Goal: Task Accomplishment & Management: Manage account settings

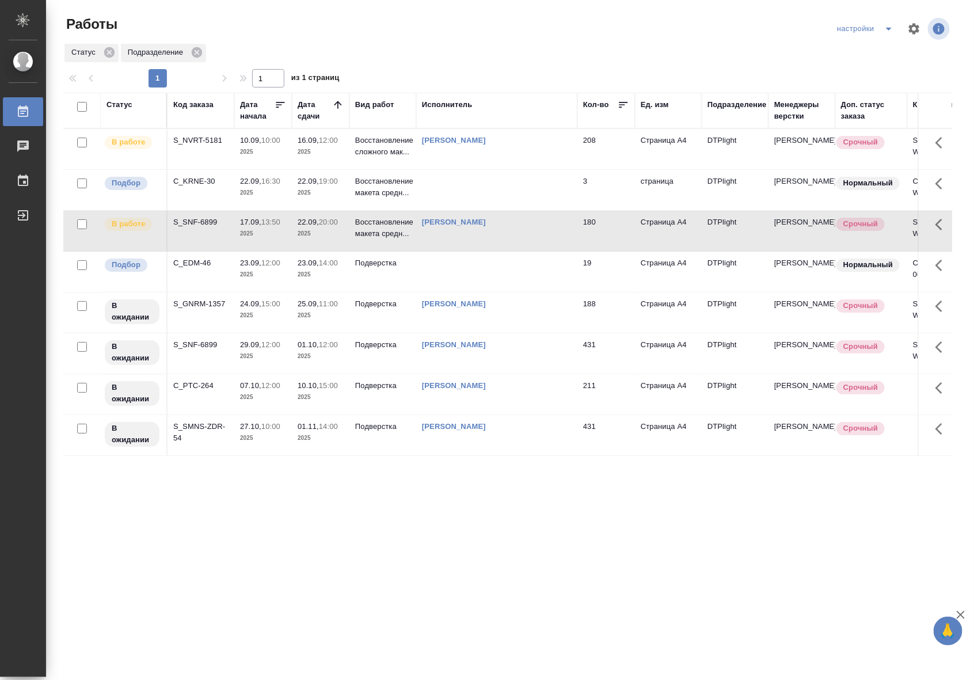
click at [513, 162] on td "[PERSON_NAME]" at bounding box center [496, 149] width 161 height 40
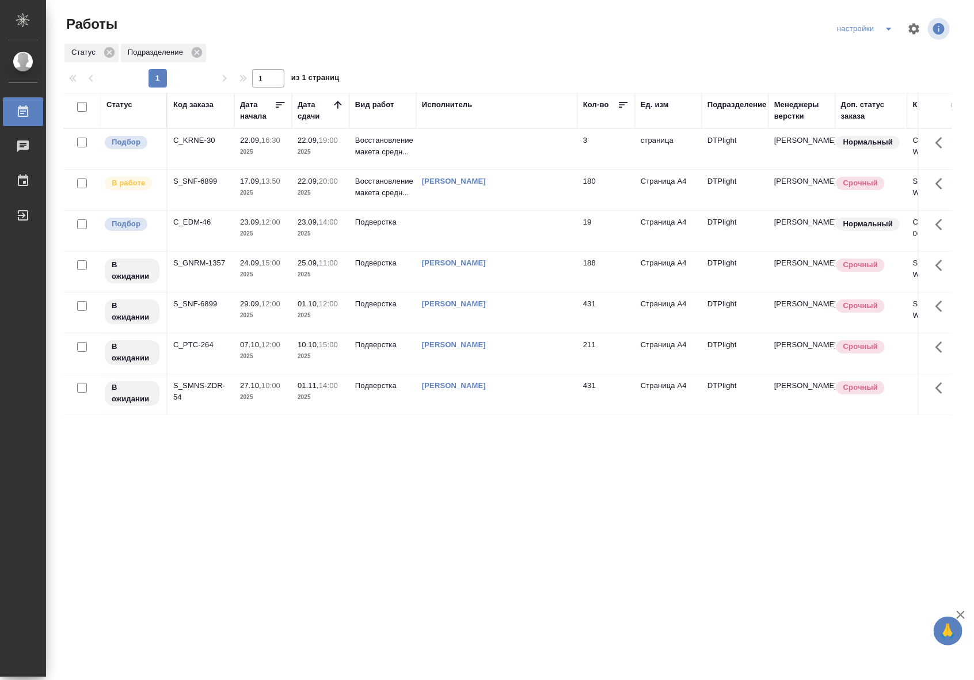
click at [334, 188] on p "2025" at bounding box center [321, 193] width 46 height 12
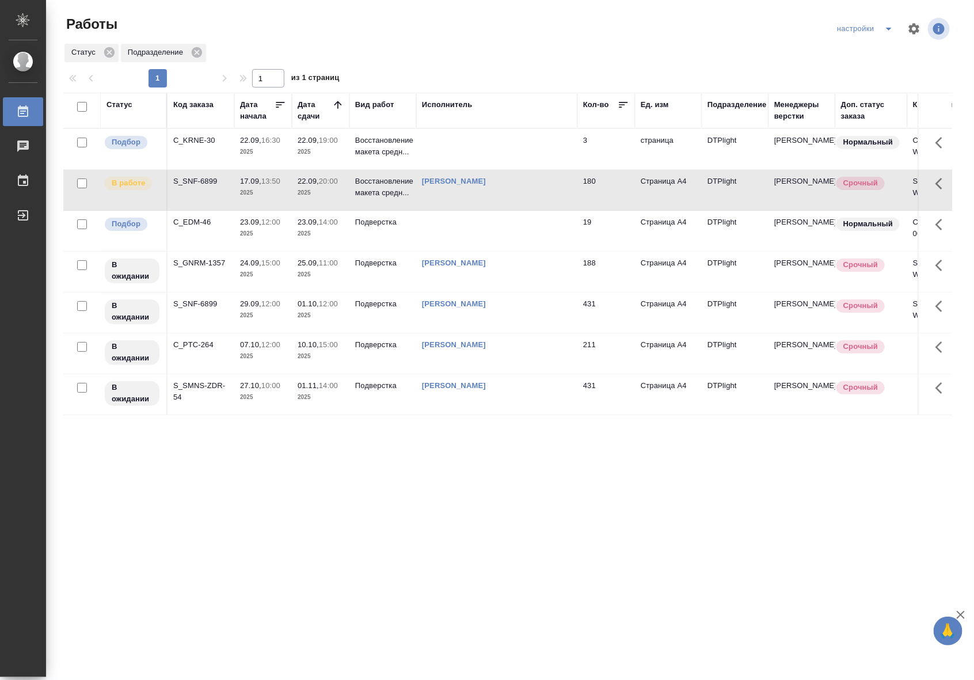
click at [334, 188] on p "2025" at bounding box center [321, 193] width 46 height 12
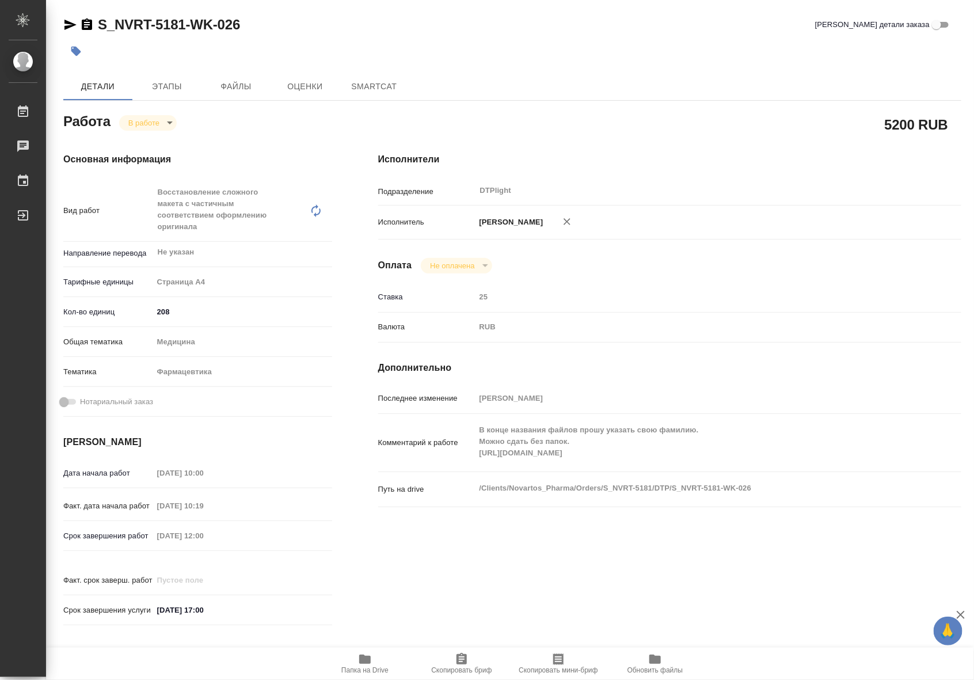
type textarea "x"
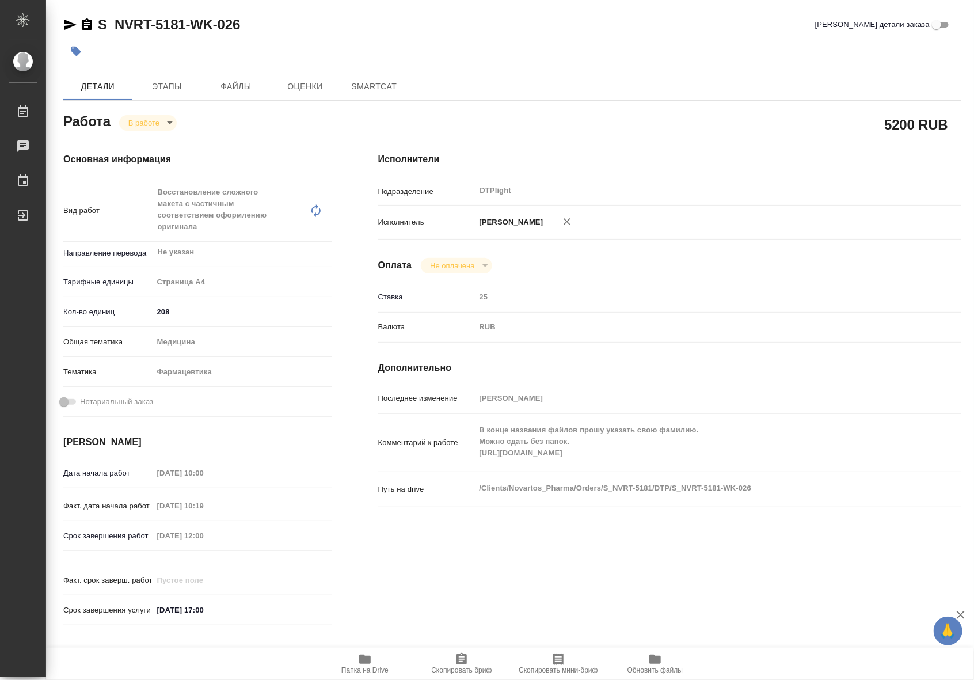
type textarea "x"
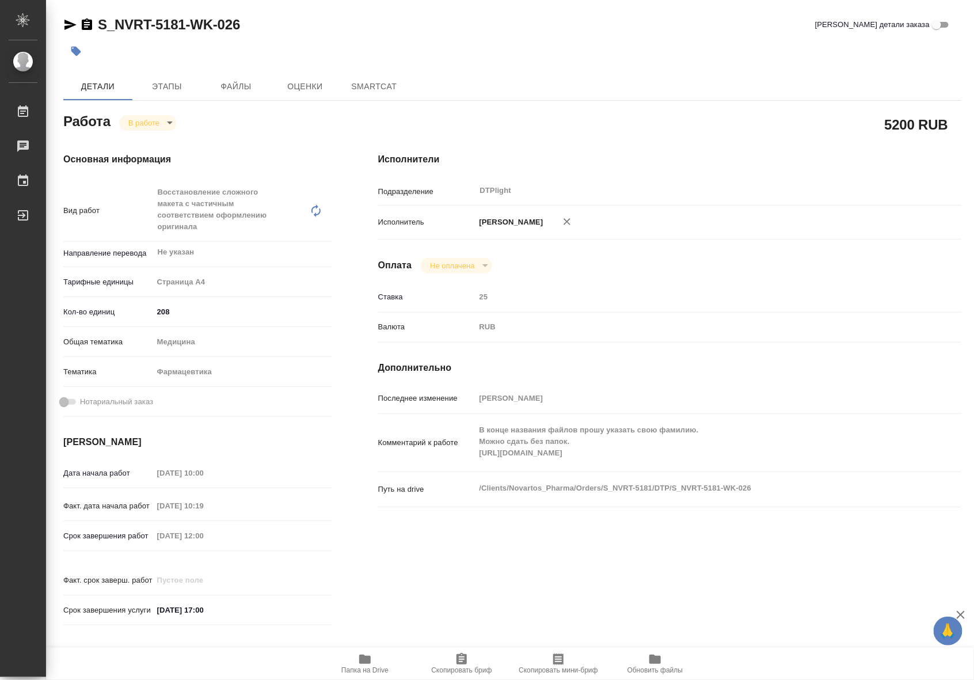
type textarea "x"
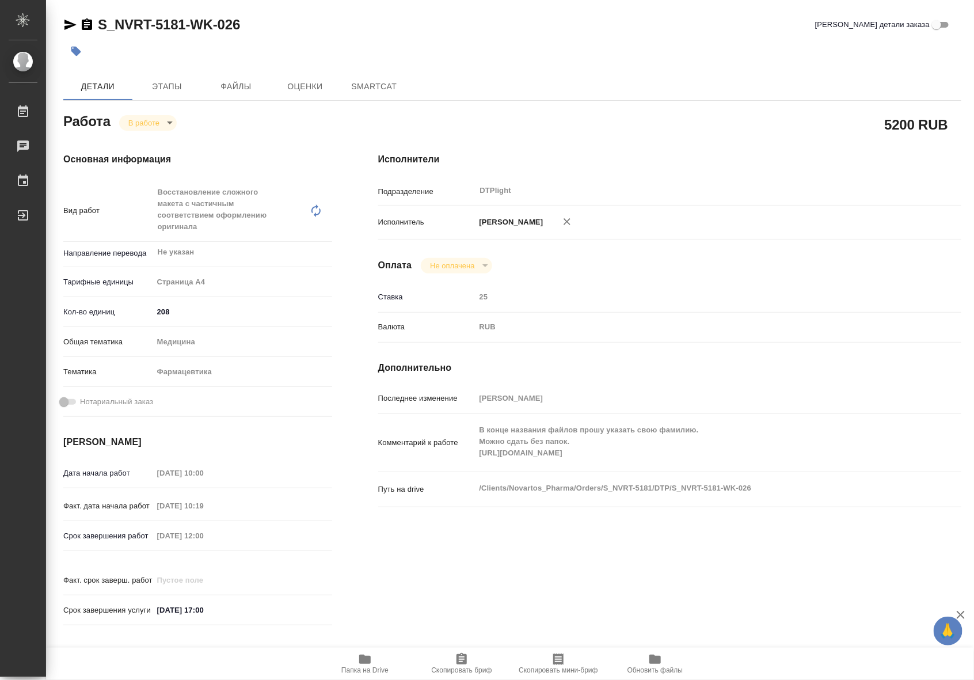
type textarea "x"
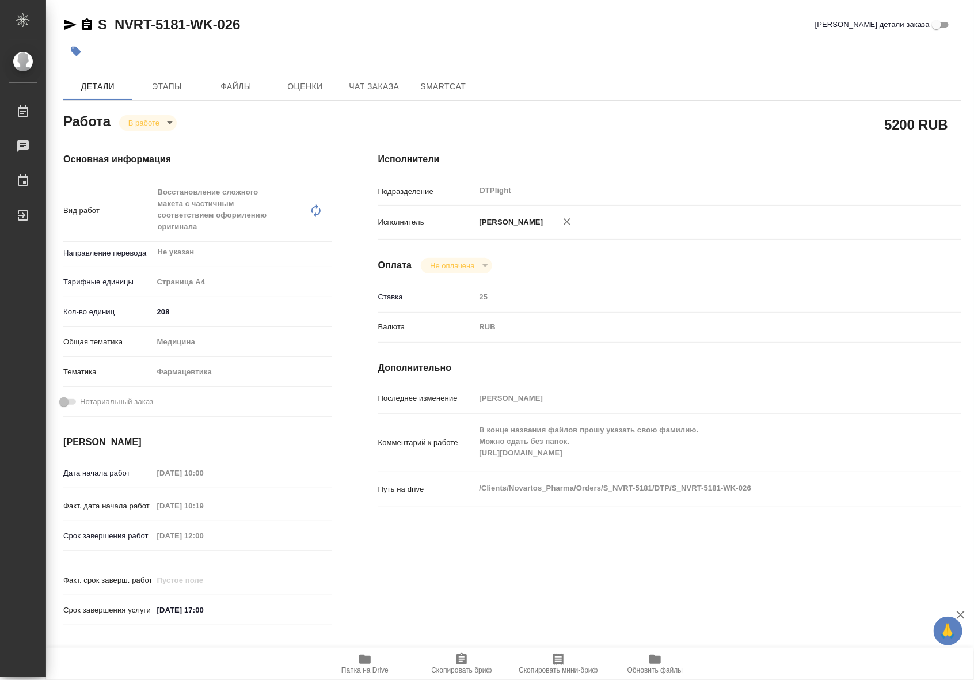
click at [351, 662] on span "Папка на Drive" at bounding box center [364, 663] width 83 height 22
type textarea "x"
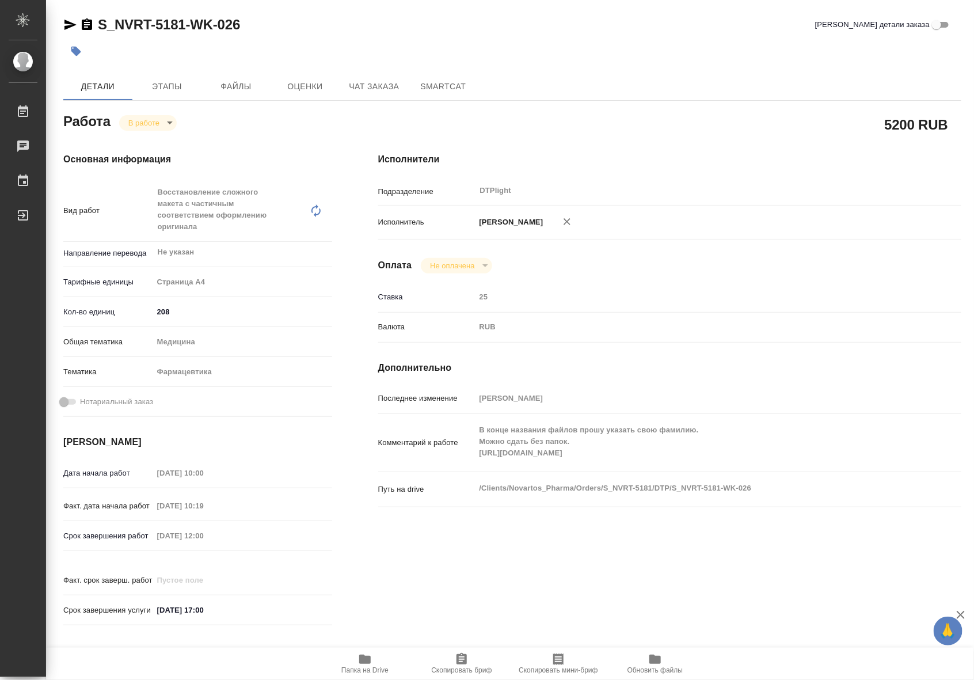
type textarea "x"
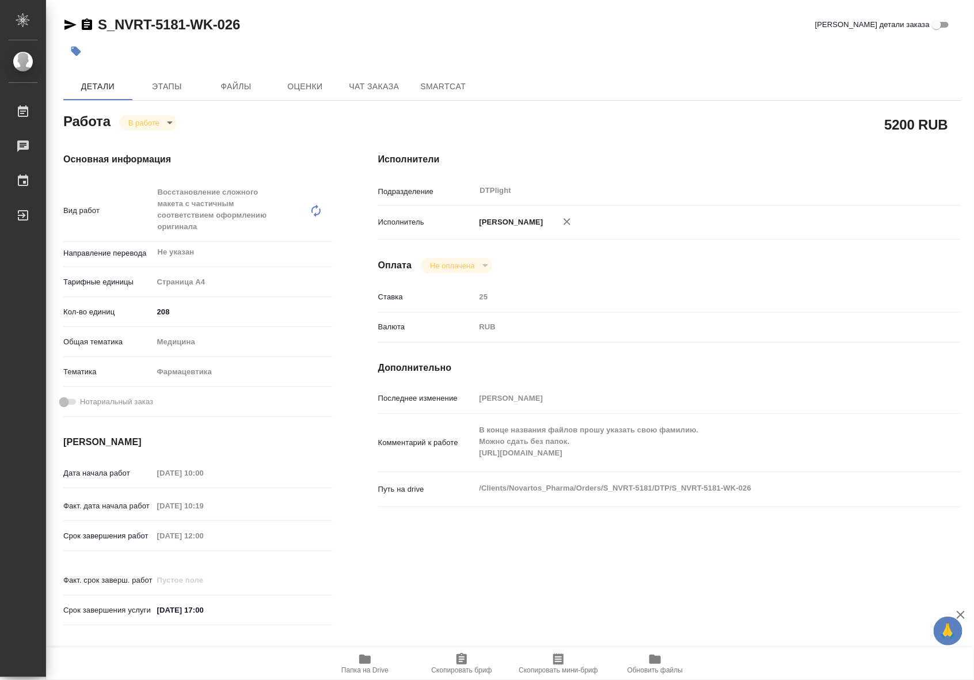
type textarea "x"
click at [157, 125] on body "🙏 .cls-1 fill:#fff; AWATERA Riianova [PERSON_NAME] 0 Чаты График Выйти S_NVRT-5…" at bounding box center [487, 340] width 974 height 680
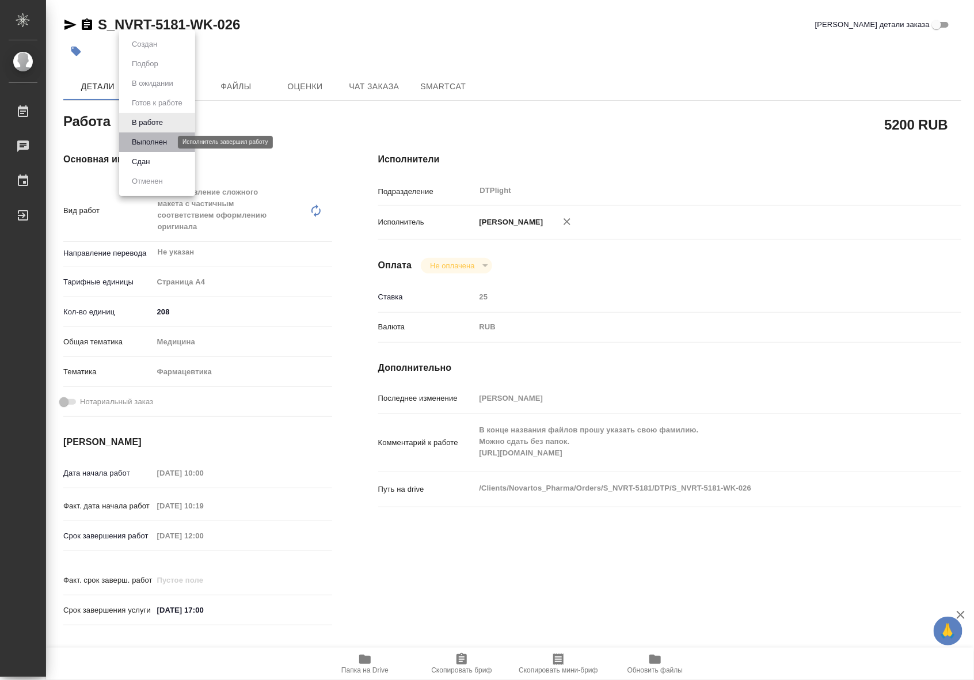
click at [150, 144] on button "Выполнен" at bounding box center [149, 142] width 42 height 13
type textarea "x"
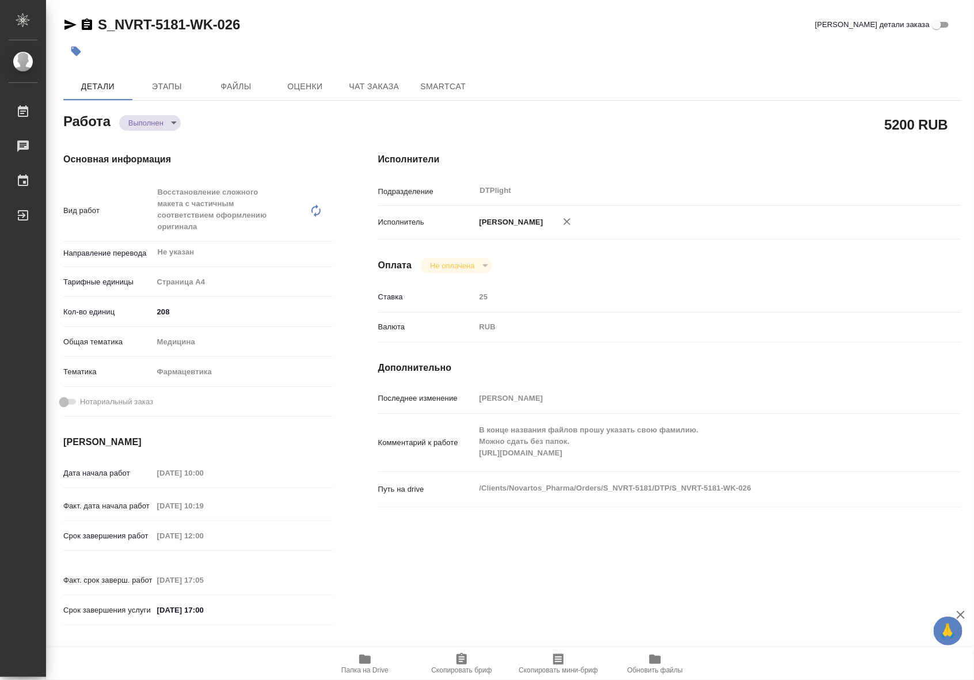
type textarea "x"
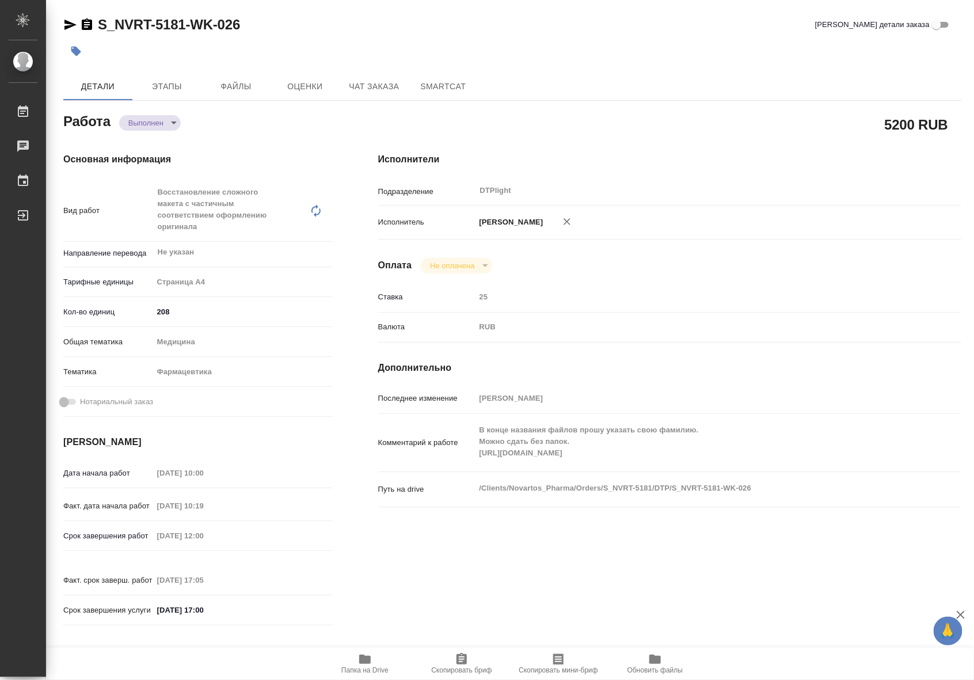
type textarea "x"
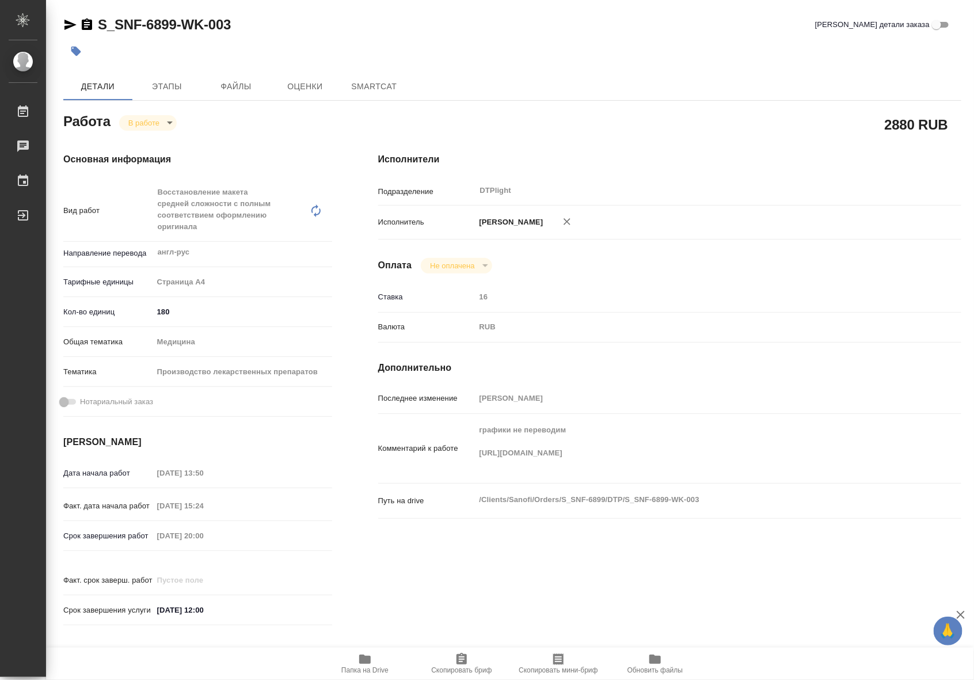
type textarea "x"
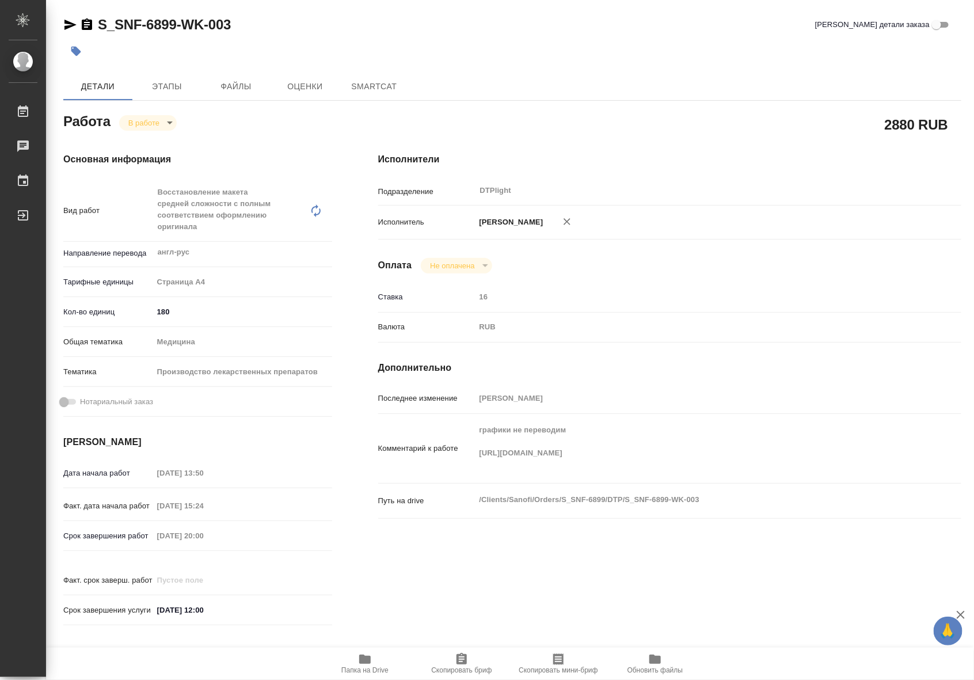
type textarea "x"
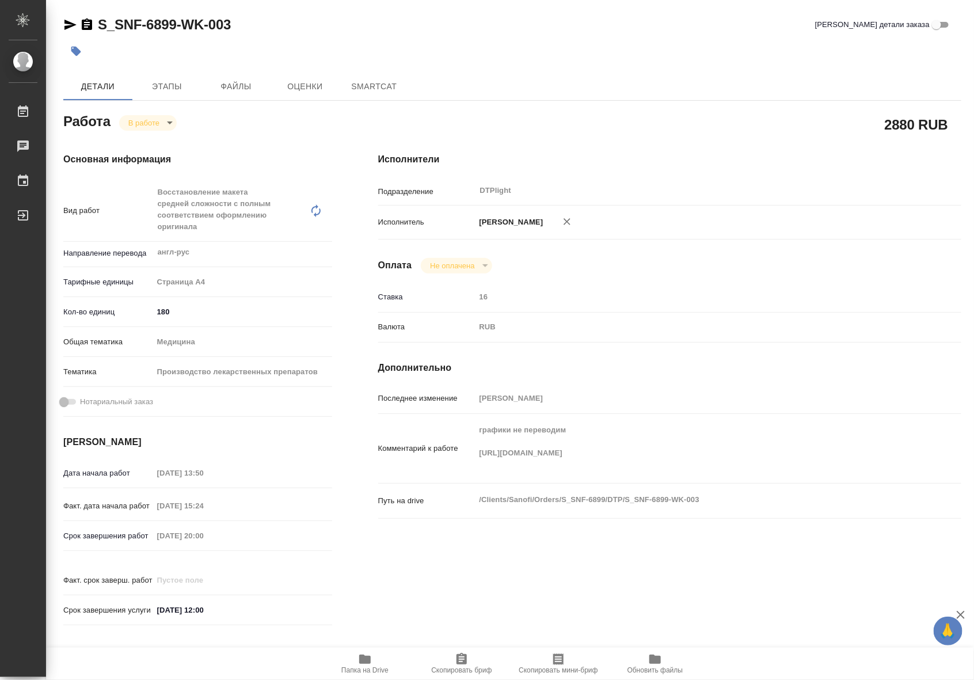
type textarea "x"
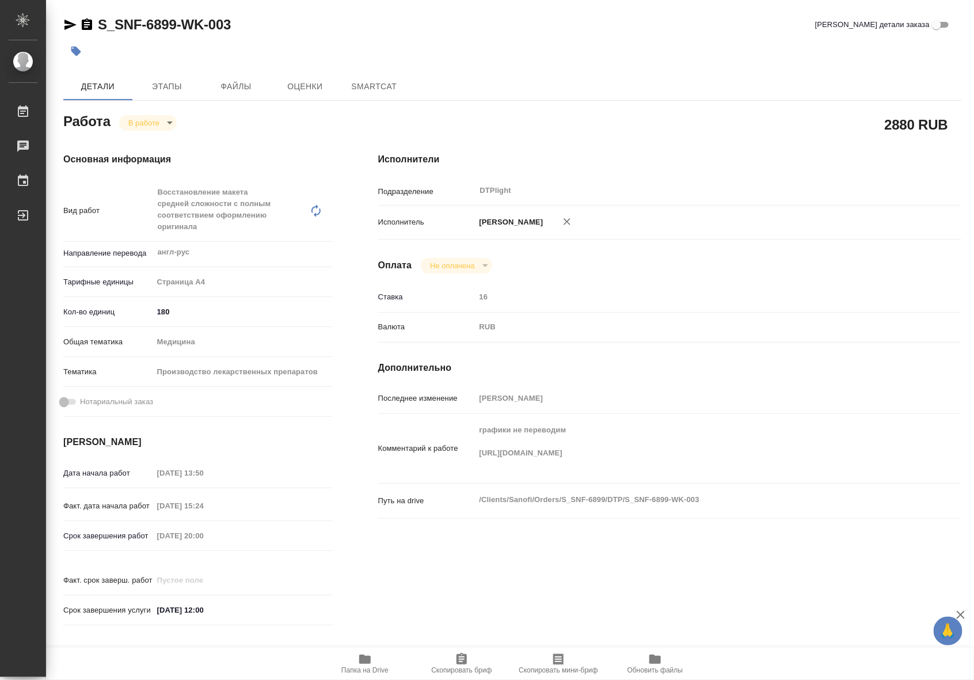
type textarea "x"
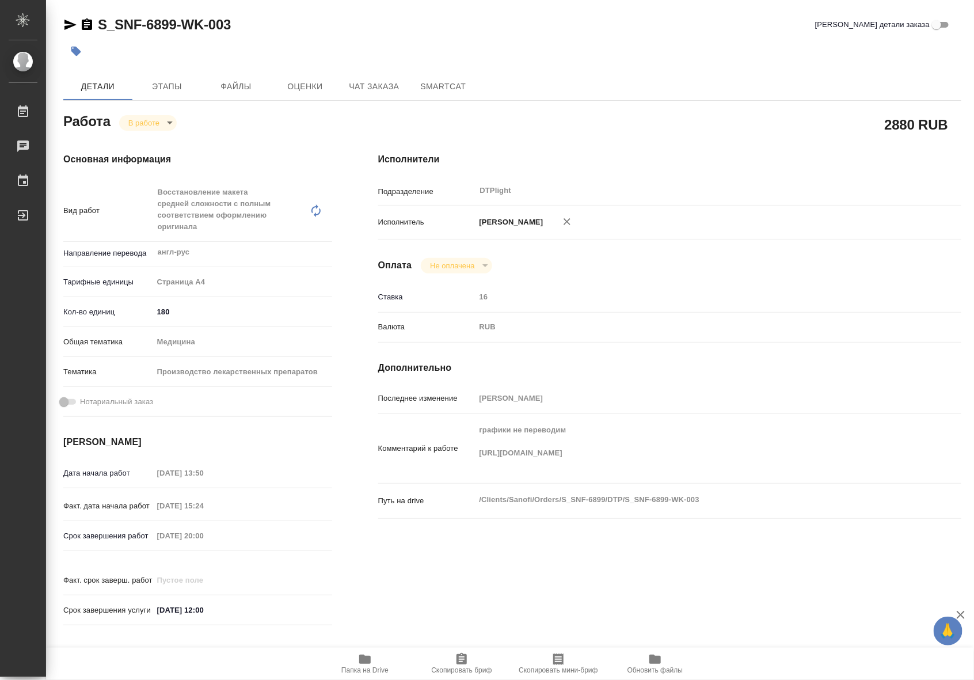
type textarea "x"
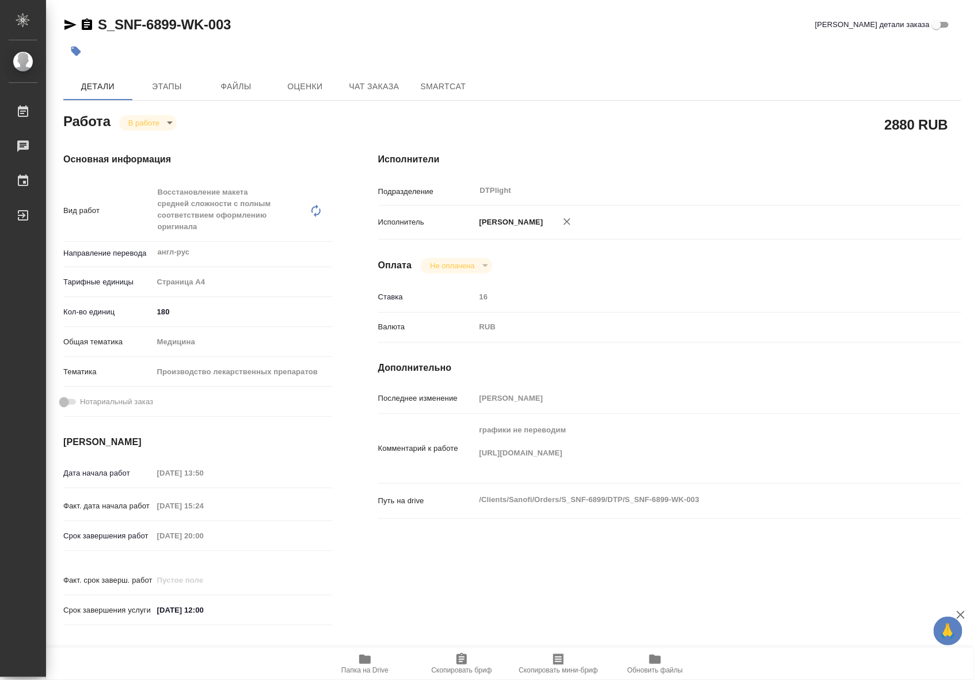
type textarea "x"
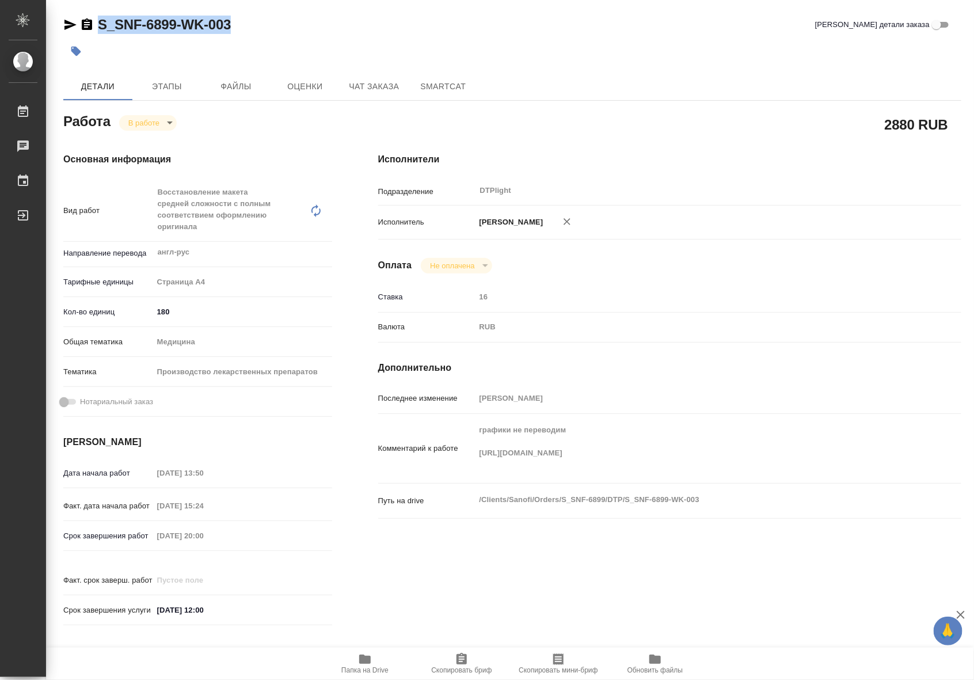
drag, startPoint x: 240, startPoint y: 26, endPoint x: 93, endPoint y: 29, distance: 147.3
click at [93, 29] on div "S_SNF-6899-WK-003 Кратко детали заказа" at bounding box center [512, 25] width 898 height 18
copy link "S_SNF-6899-WK-003"
click at [691, 299] on div "Ставка 16" at bounding box center [669, 297] width 583 height 20
click at [765, 287] on div "Исполнители Подразделение DTPlight ​ Исполнитель Риянова Анна Александровна Опл…" at bounding box center [669, 392] width 629 height 526
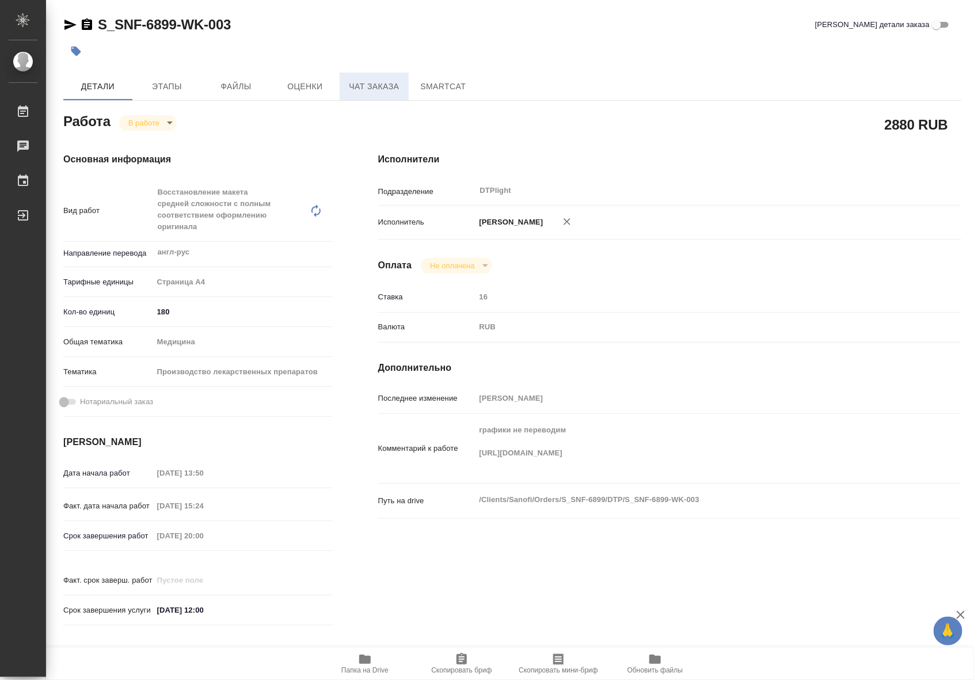
click at [393, 90] on span "Чат заказа" at bounding box center [373, 86] width 55 height 14
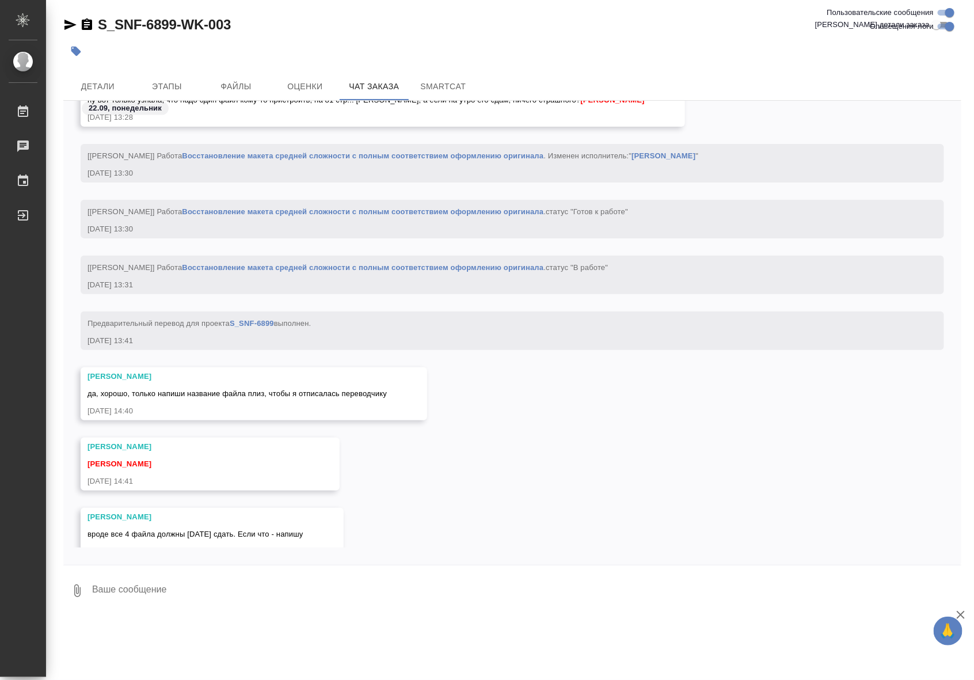
scroll to position [67096, 0]
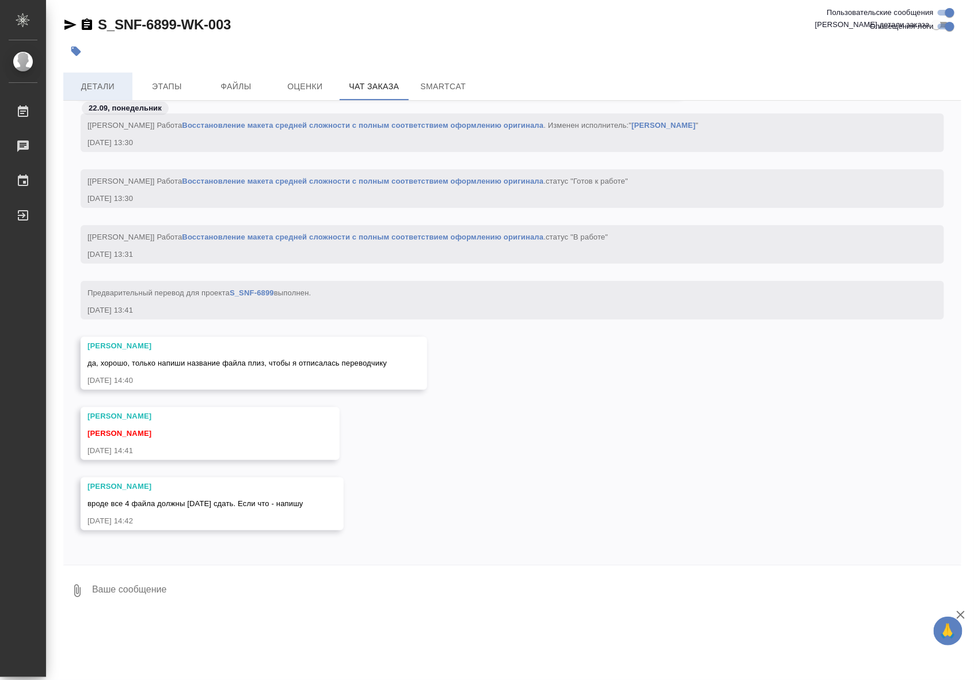
click at [105, 84] on span "Детали" at bounding box center [97, 86] width 55 height 14
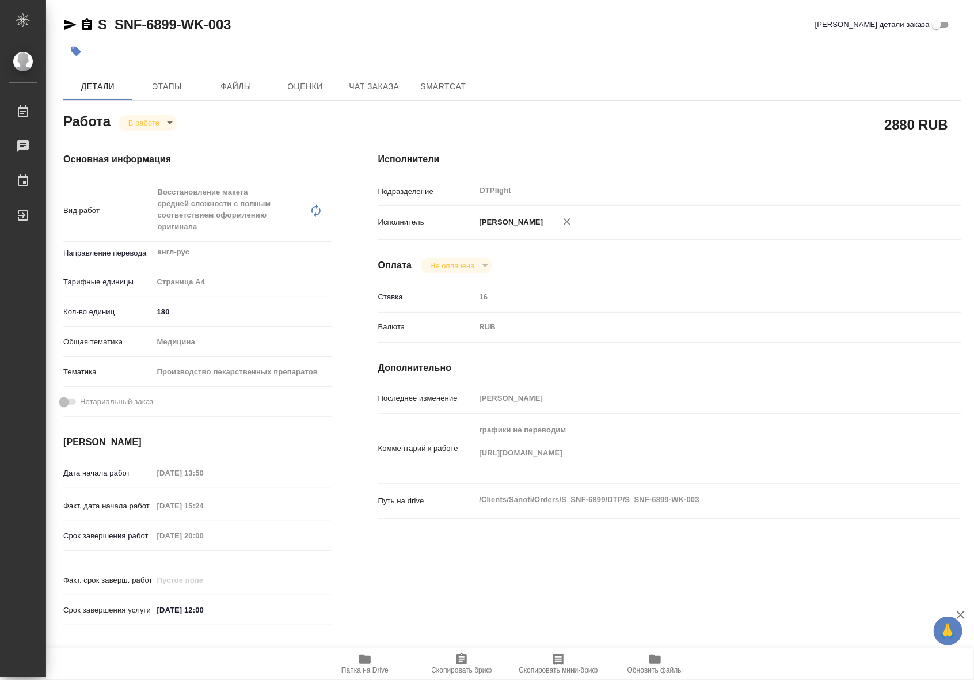
type textarea "x"
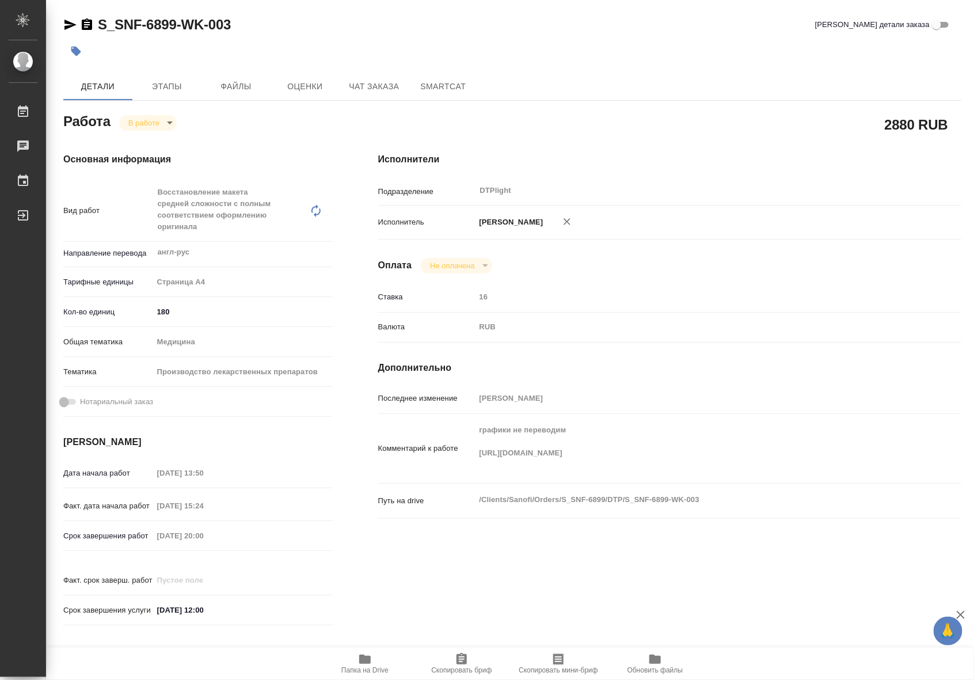
type textarea "x"
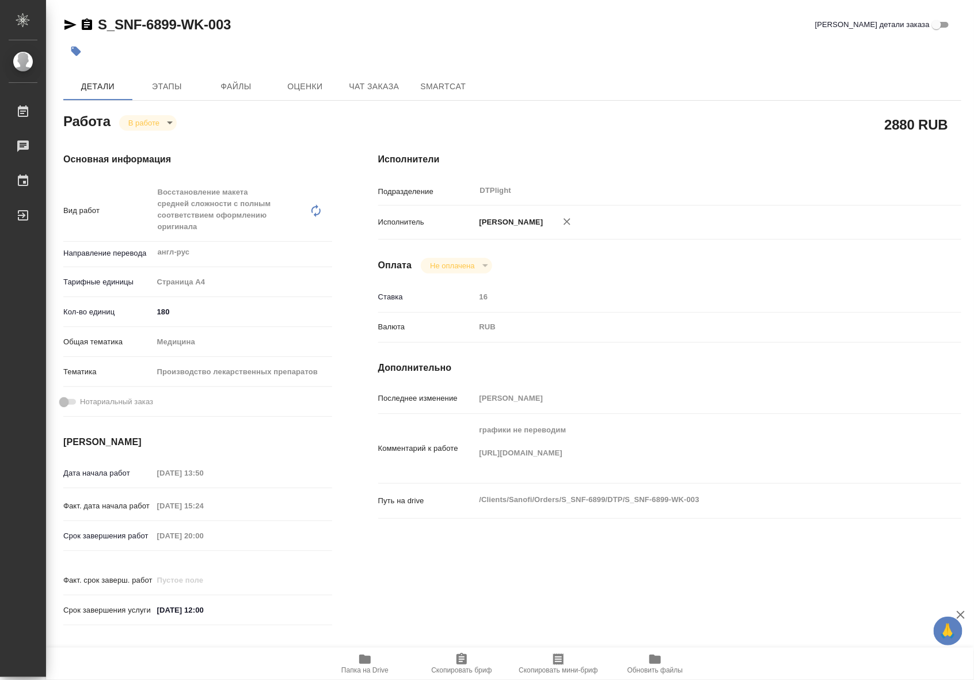
type textarea "x"
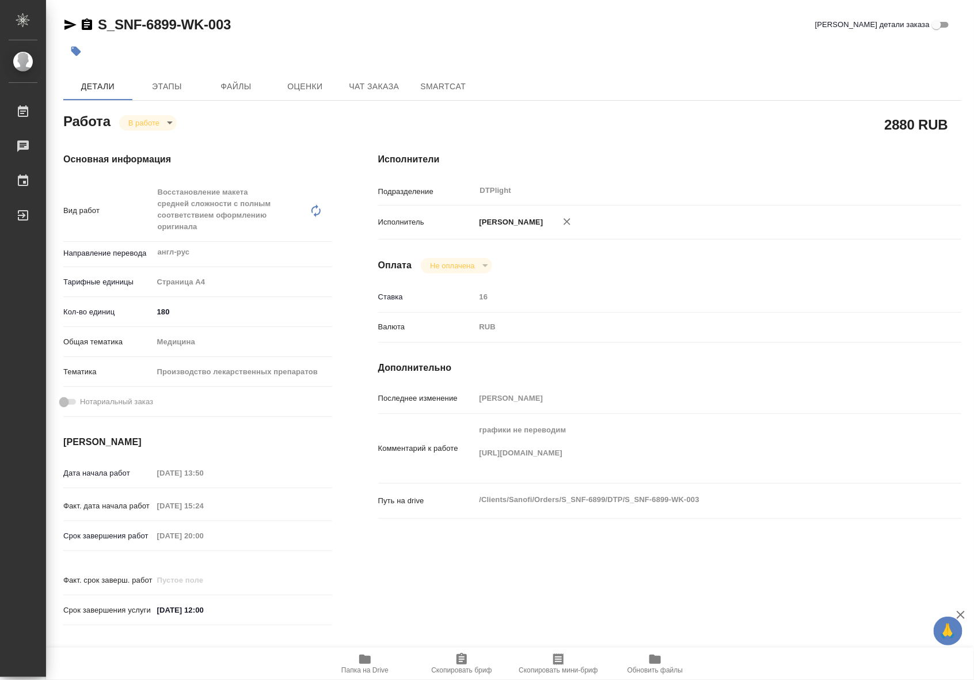
type textarea "x"
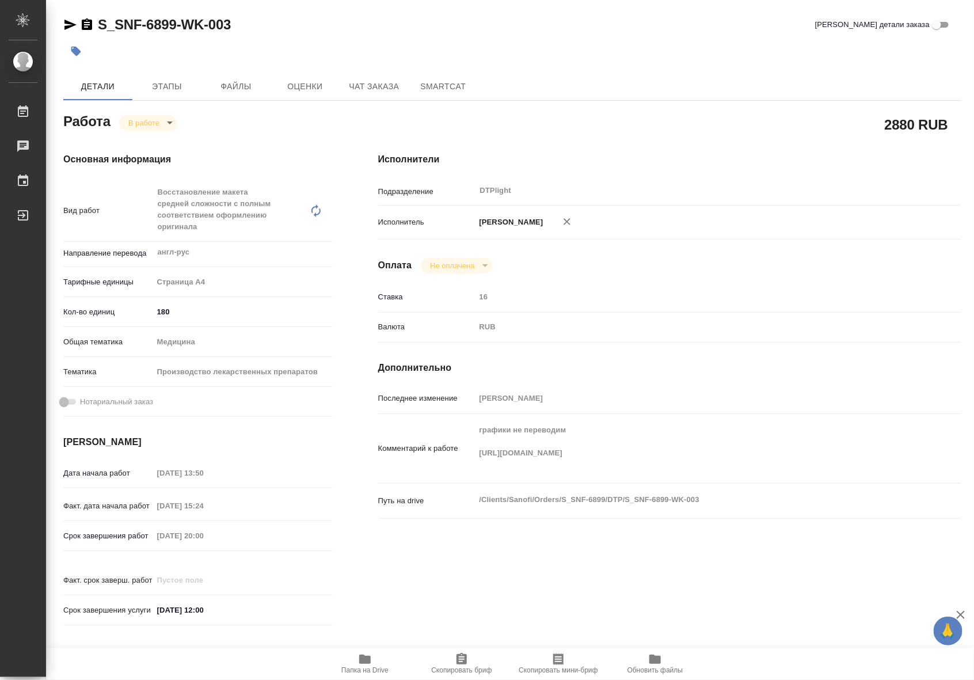
click at [373, 659] on span "Папка на Drive" at bounding box center [364, 663] width 83 height 22
